Goal: Information Seeking & Learning: Learn about a topic

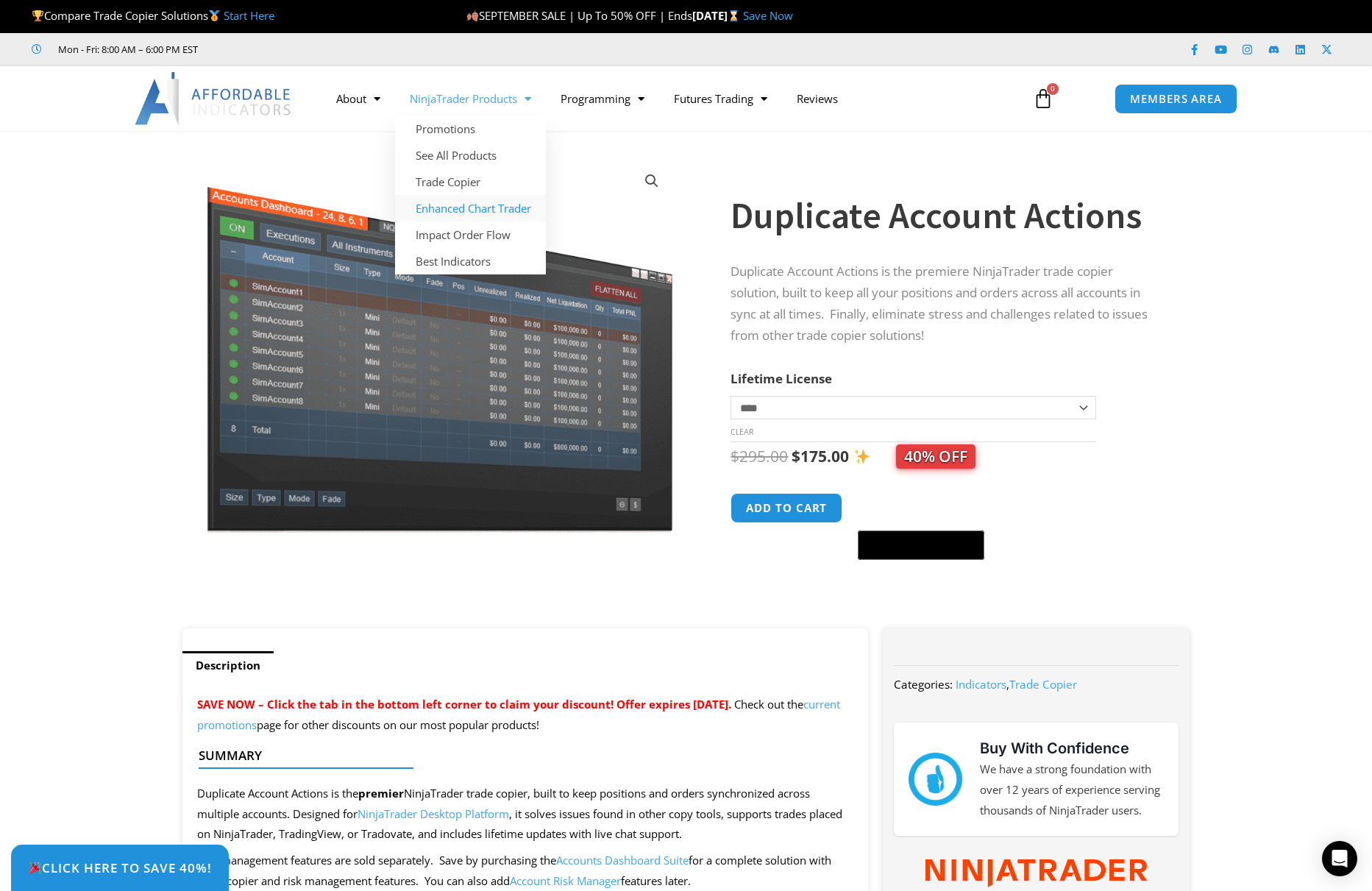
click at [494, 210] on link "Enhanced Chart Trader" at bounding box center [470, 208] width 151 height 27
